Goal: Obtain resource: Obtain resource

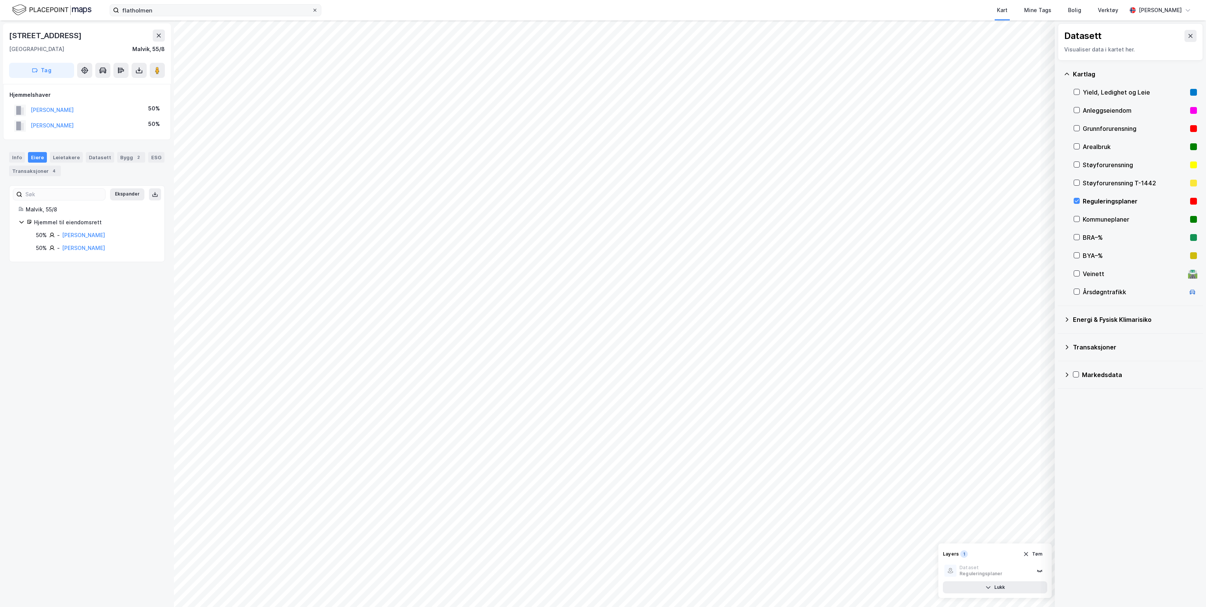
click at [317, 8] on span at bounding box center [315, 10] width 6 height 6
click at [312, 8] on input "flatholmen" at bounding box center [215, 10] width 193 height 11
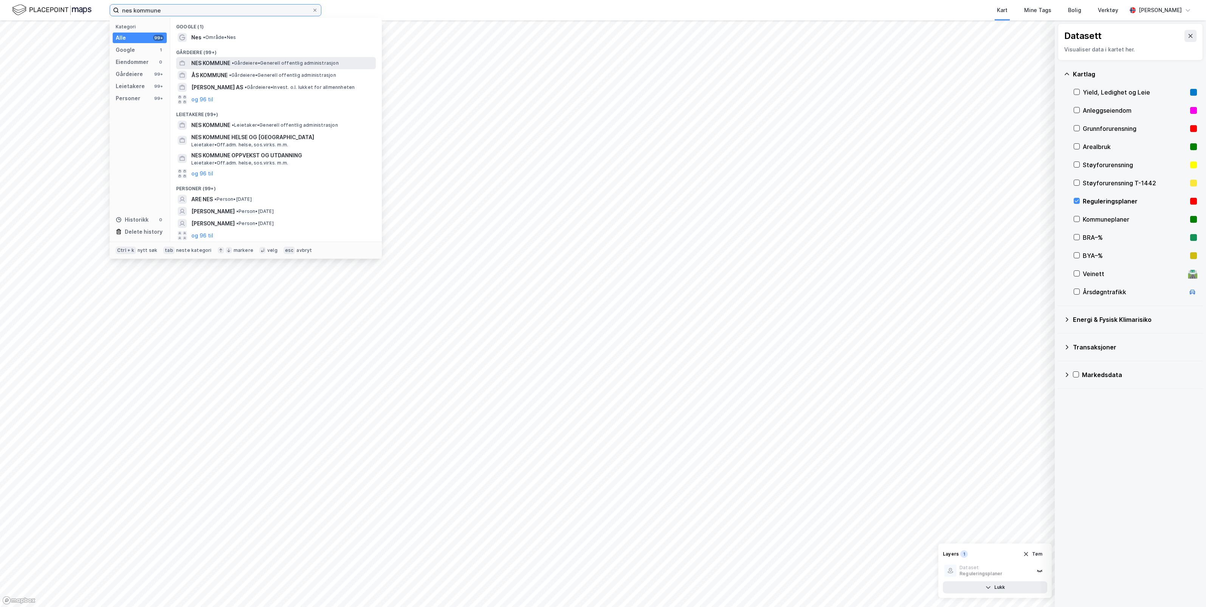
type input "nes kommune"
click at [223, 62] on span "NES KOMMUNE" at bounding box center [210, 63] width 39 height 9
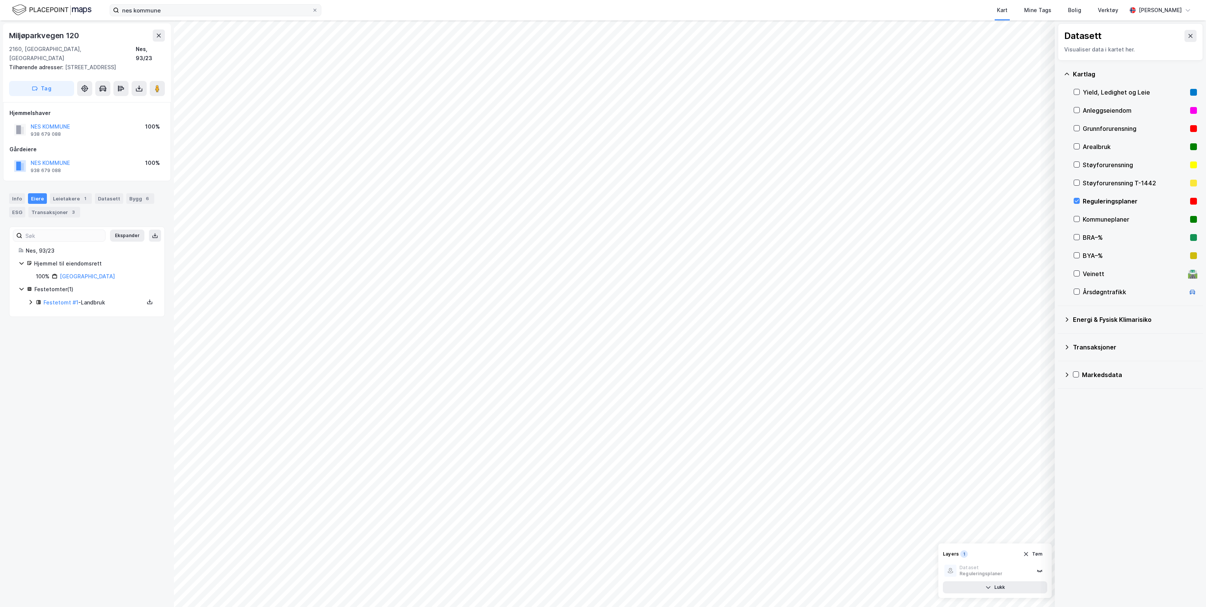
click at [1097, 200] on div "Reguleringsplaner" at bounding box center [1135, 201] width 104 height 9
click at [1017, 588] on button "Vis" at bounding box center [1015, 587] width 63 height 12
click at [1187, 35] on icon at bounding box center [1190, 36] width 6 height 6
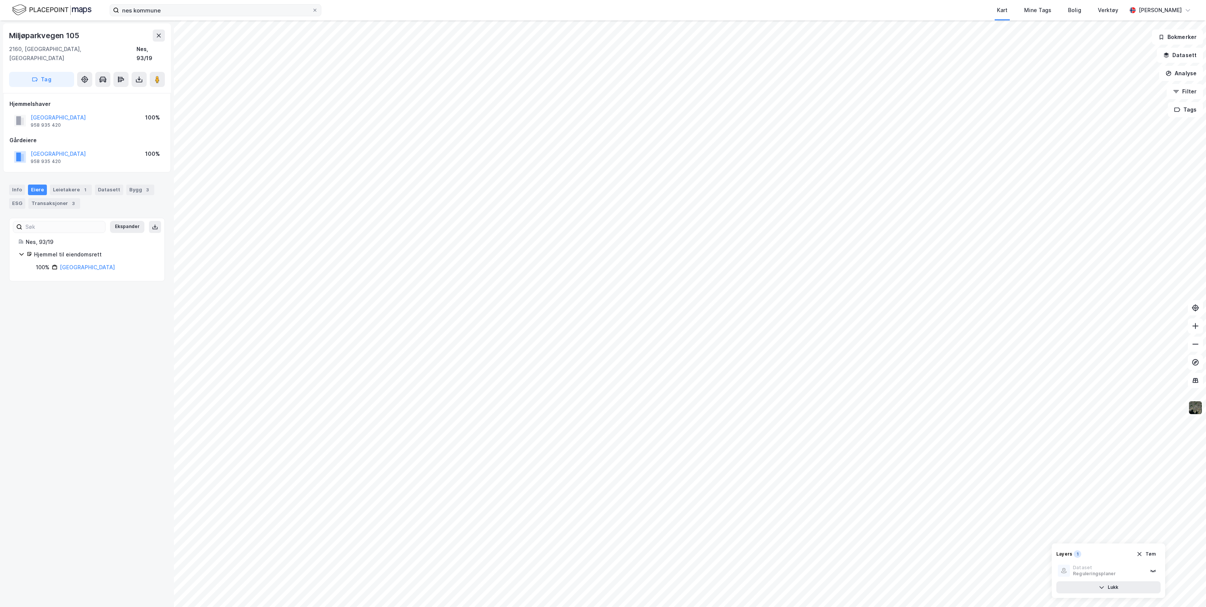
click at [1199, 410] on img at bounding box center [1195, 407] width 14 height 14
click at [1112, 240] on div "Flyfoto" at bounding box center [1135, 241] width 97 height 21
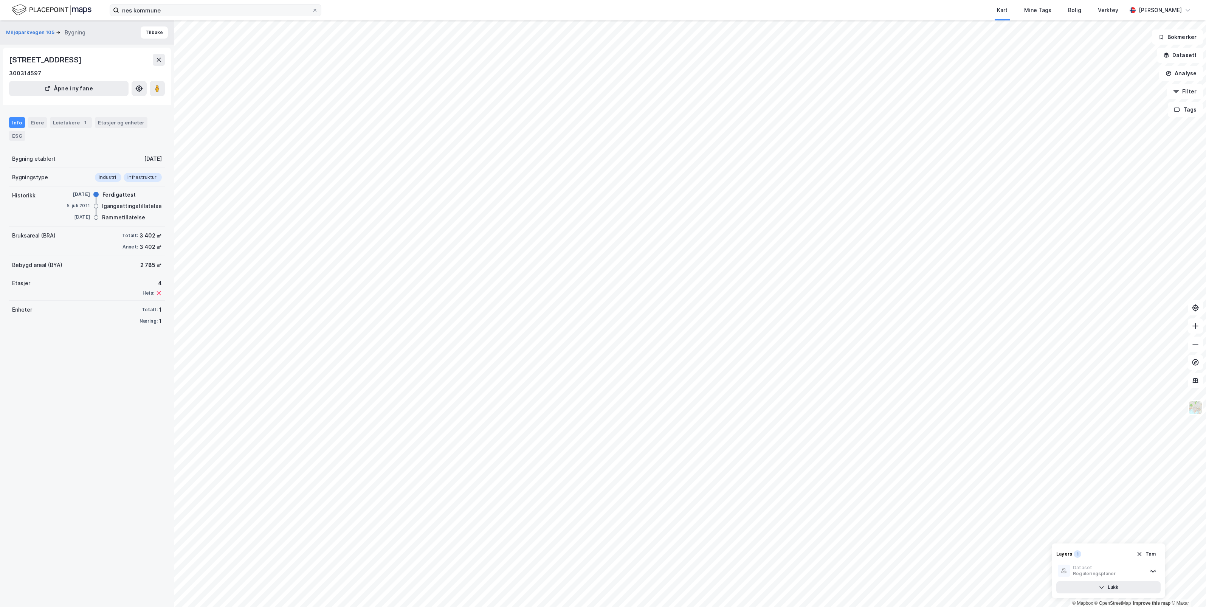
click at [14, 120] on div "Info" at bounding box center [17, 122] width 16 height 11
click at [35, 124] on div "Eiere" at bounding box center [37, 122] width 19 height 11
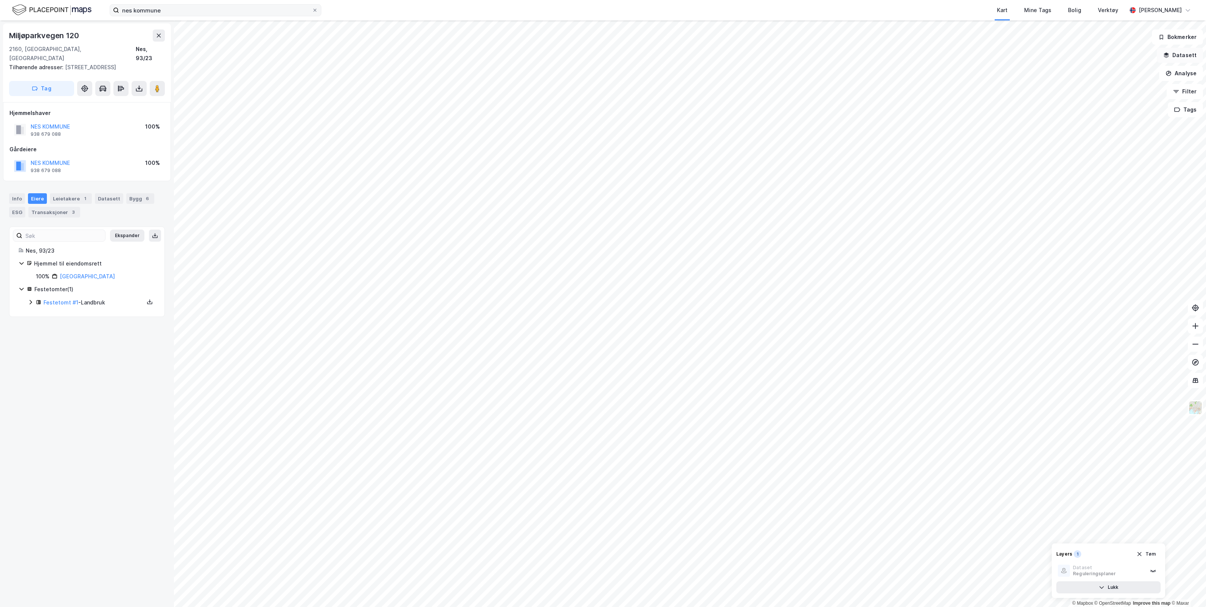
click at [1185, 54] on button "Datasett" at bounding box center [1180, 55] width 46 height 15
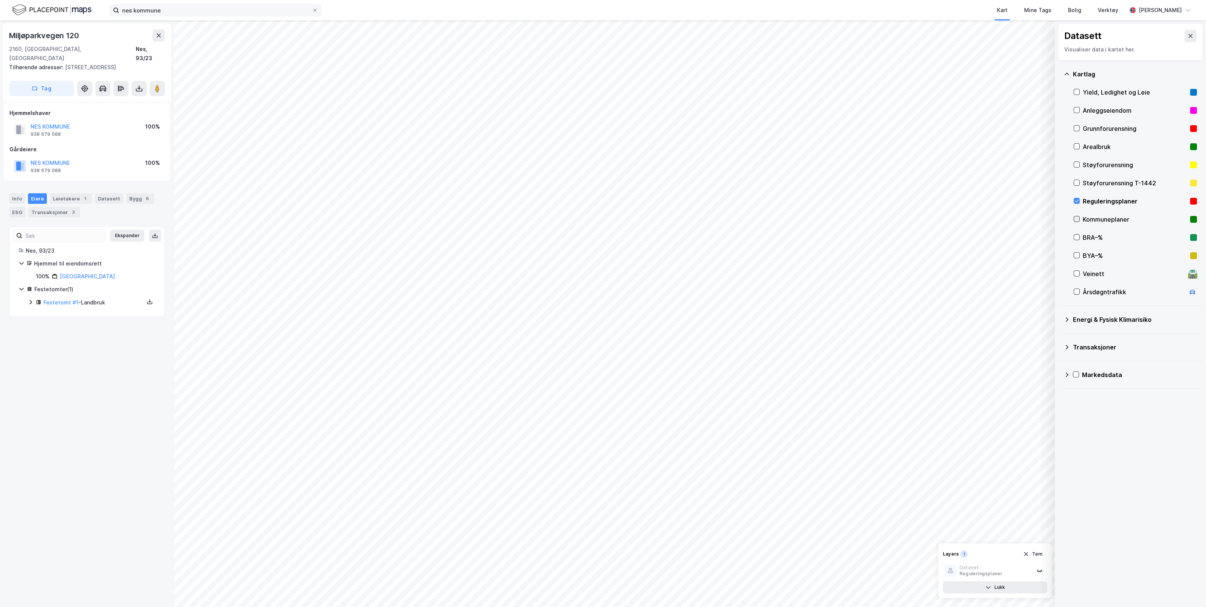
click at [1075, 218] on icon at bounding box center [1076, 218] width 5 height 5
click at [1075, 203] on div at bounding box center [1076, 201] width 6 height 6
click at [1077, 201] on icon at bounding box center [1077, 201] width 4 height 3
click at [1076, 220] on icon at bounding box center [1076, 218] width 5 height 5
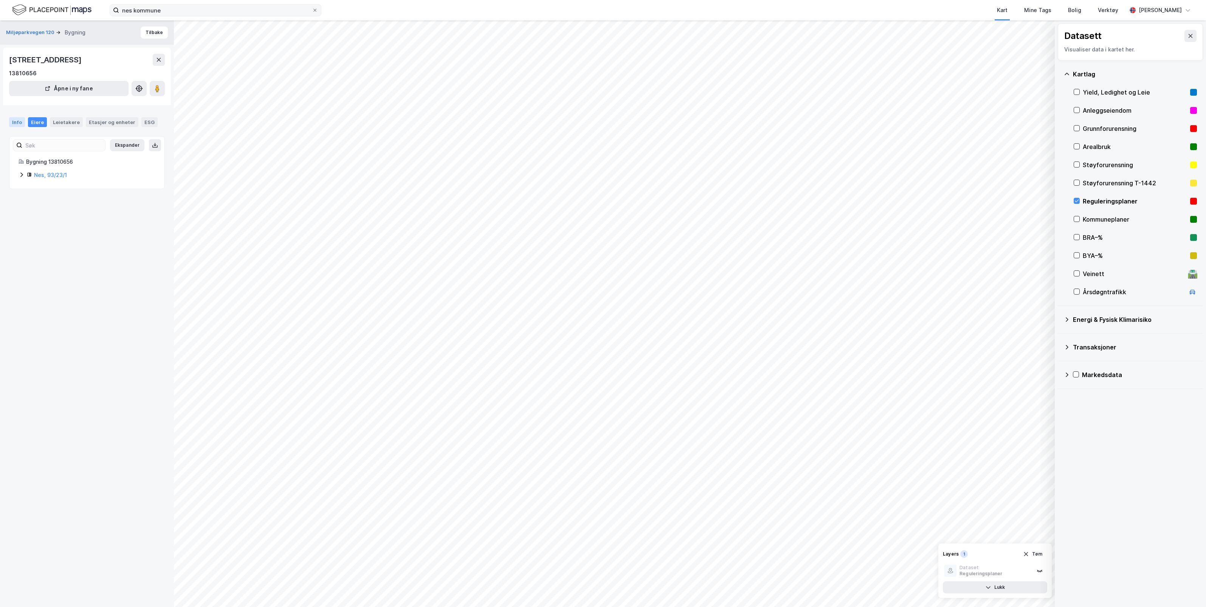
click at [12, 119] on div "Info" at bounding box center [17, 122] width 16 height 10
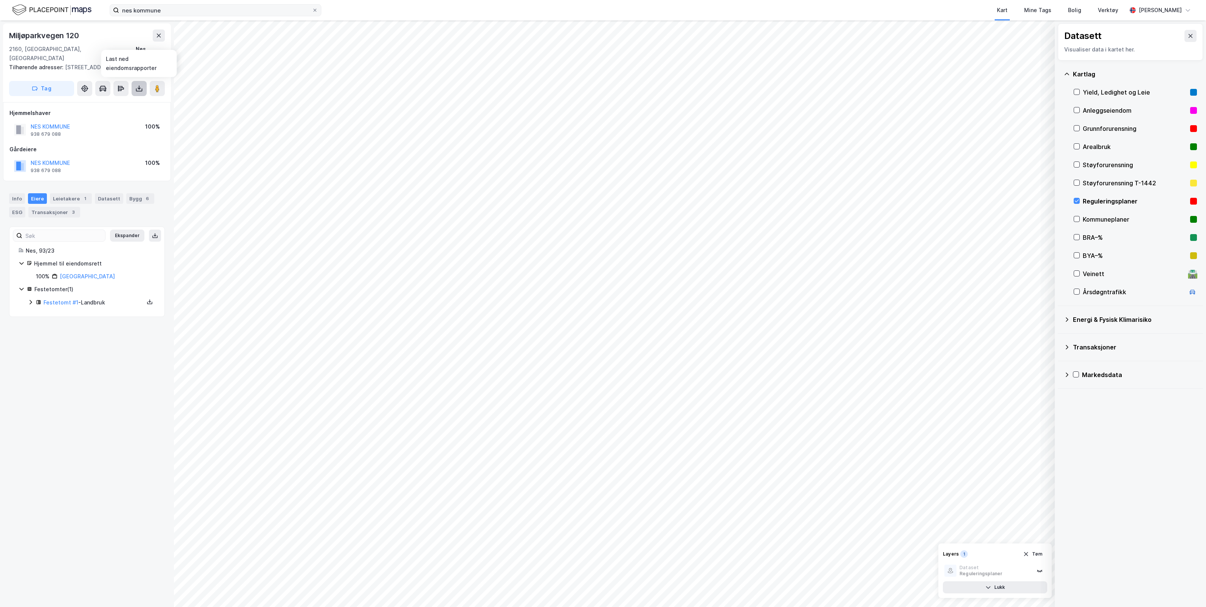
click at [138, 90] on icon at bounding box center [139, 89] width 8 height 8
click at [121, 104] on div "Last ned grunnbok" at bounding box center [102, 104] width 44 height 6
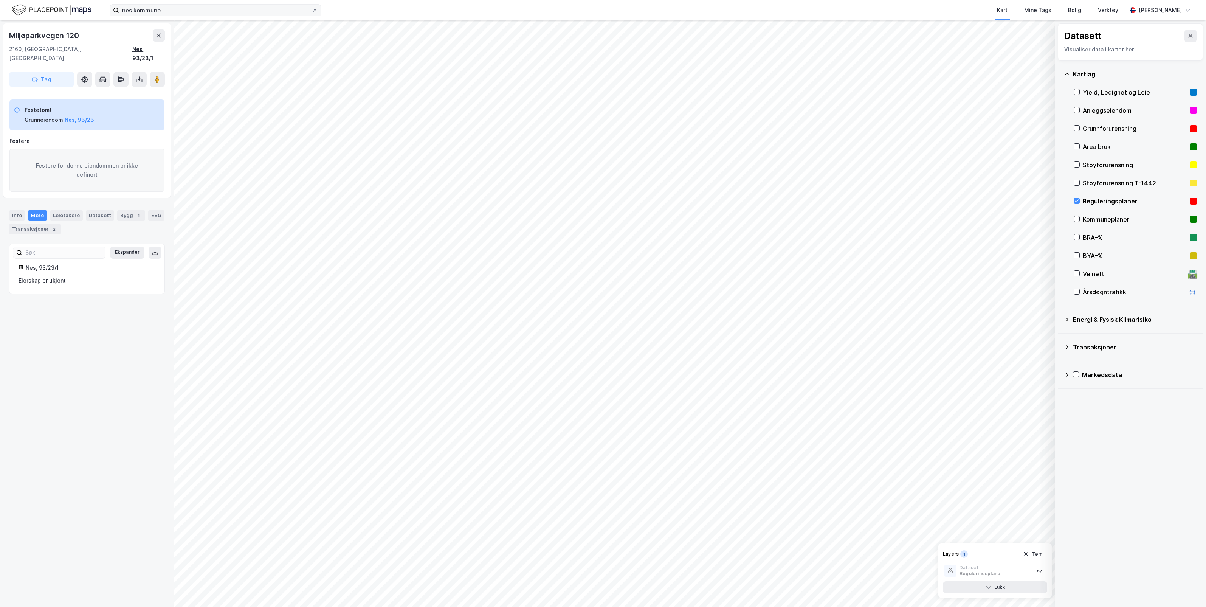
click at [156, 48] on div "Nes, 93/23/1" at bounding box center [148, 54] width 33 height 18
click at [135, 76] on icon at bounding box center [139, 80] width 8 height 8
click at [120, 91] on div "Last ned grunnbok" at bounding box center [102, 94] width 44 height 6
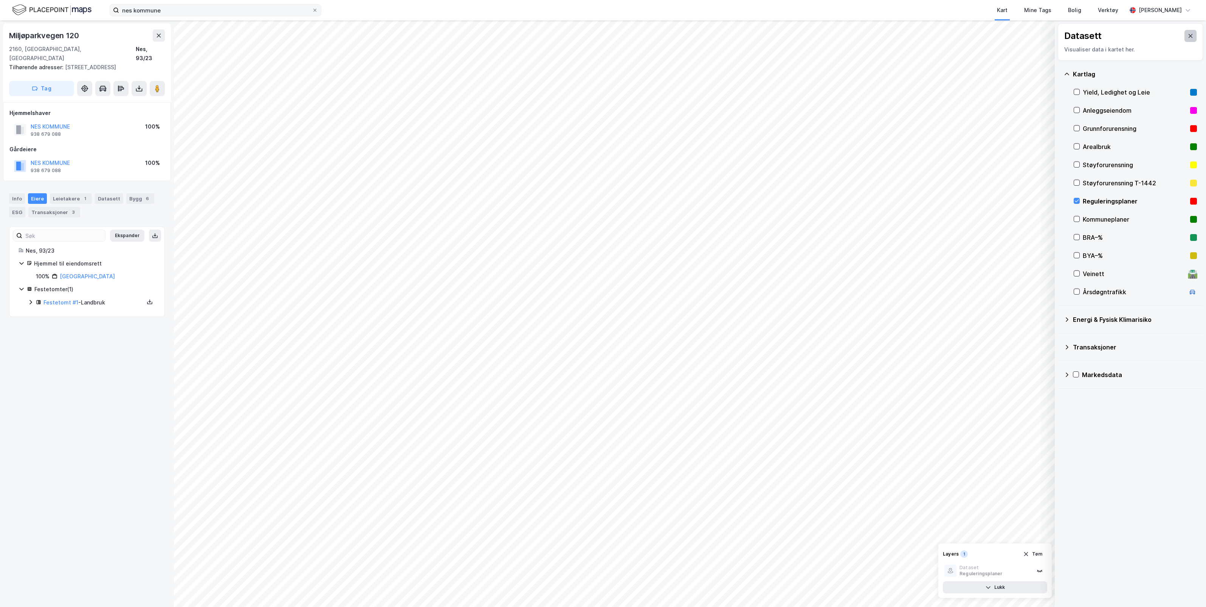
click at [1188, 34] on icon at bounding box center [1190, 36] width 4 height 4
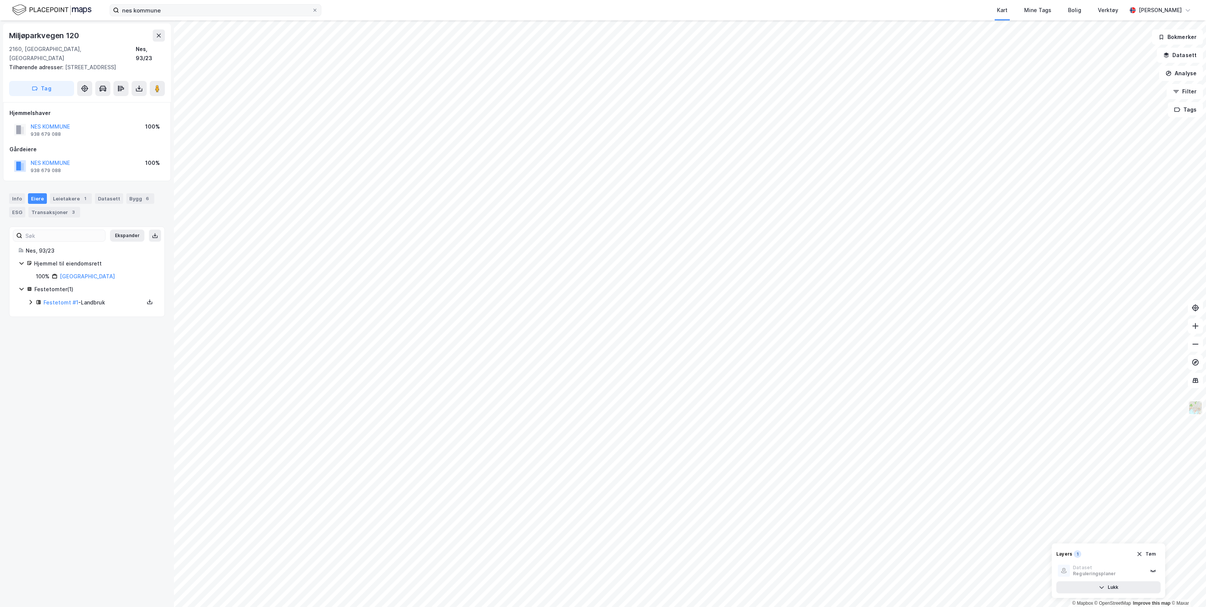
click at [1195, 407] on img at bounding box center [1195, 407] width 14 height 14
click at [1124, 203] on div "Standard" at bounding box center [1135, 198] width 97 height 21
